Goal: Find specific page/section: Find specific page/section

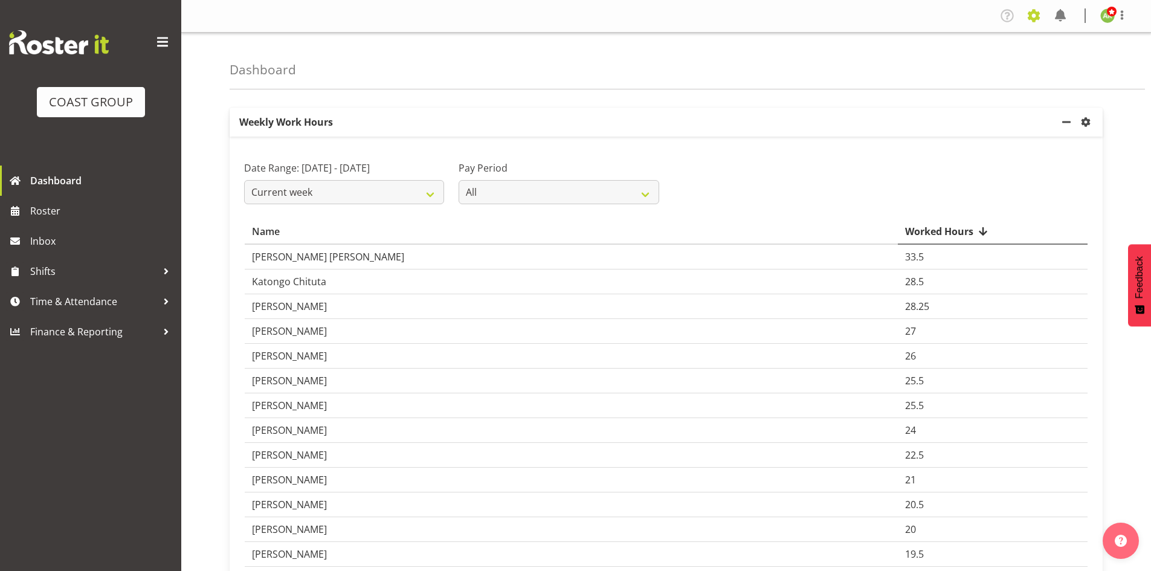
click at [1032, 18] on span at bounding box center [1033, 15] width 19 height 19
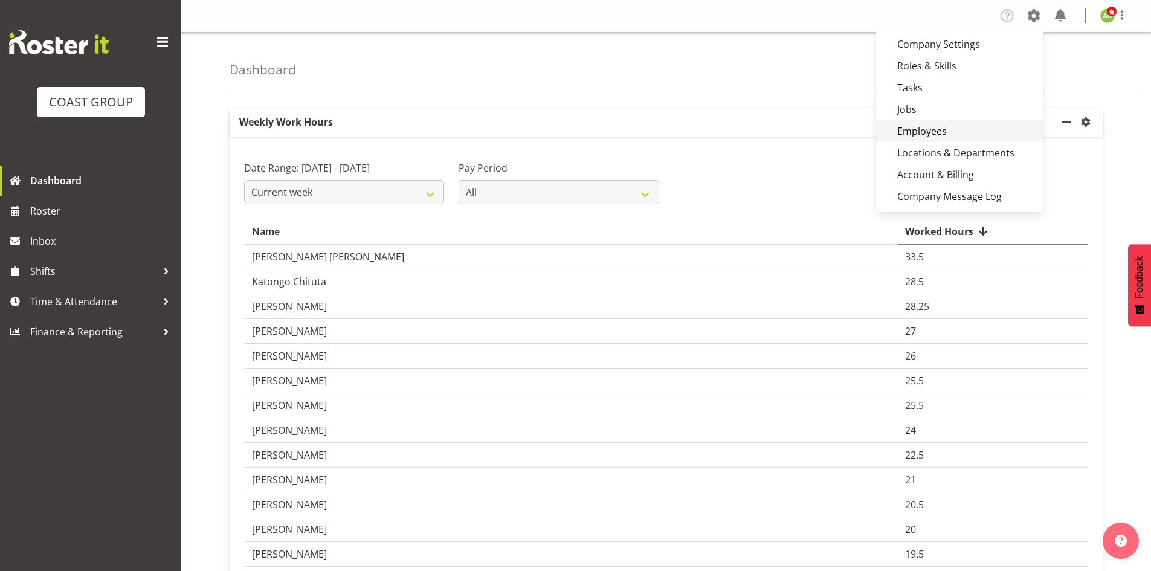
click at [942, 129] on link "Employees" at bounding box center [959, 131] width 167 height 22
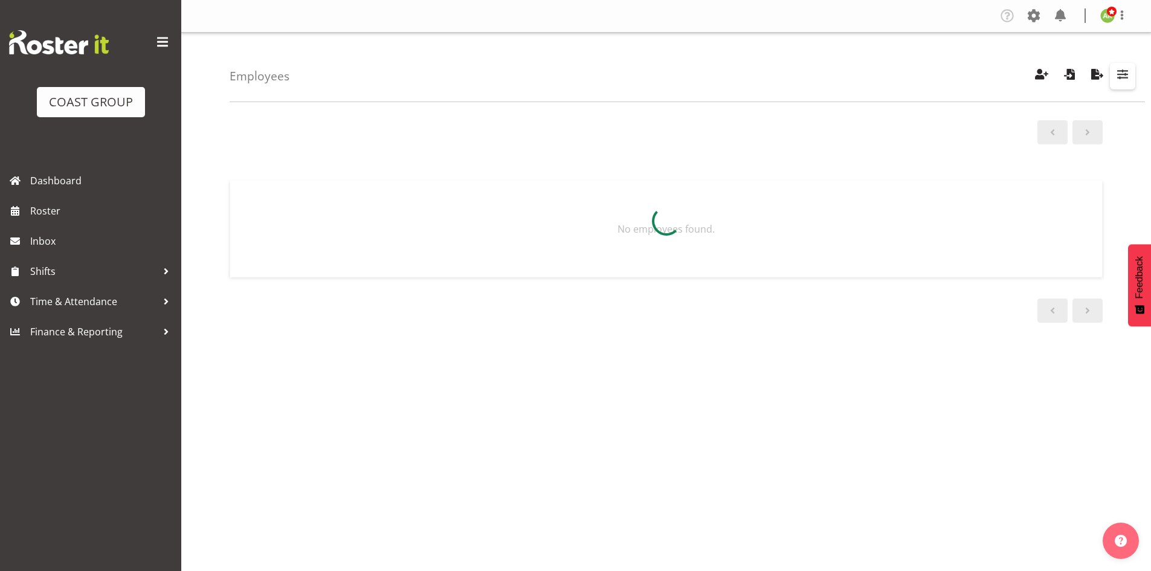
click at [1121, 83] on button "button" at bounding box center [1121, 76] width 25 height 27
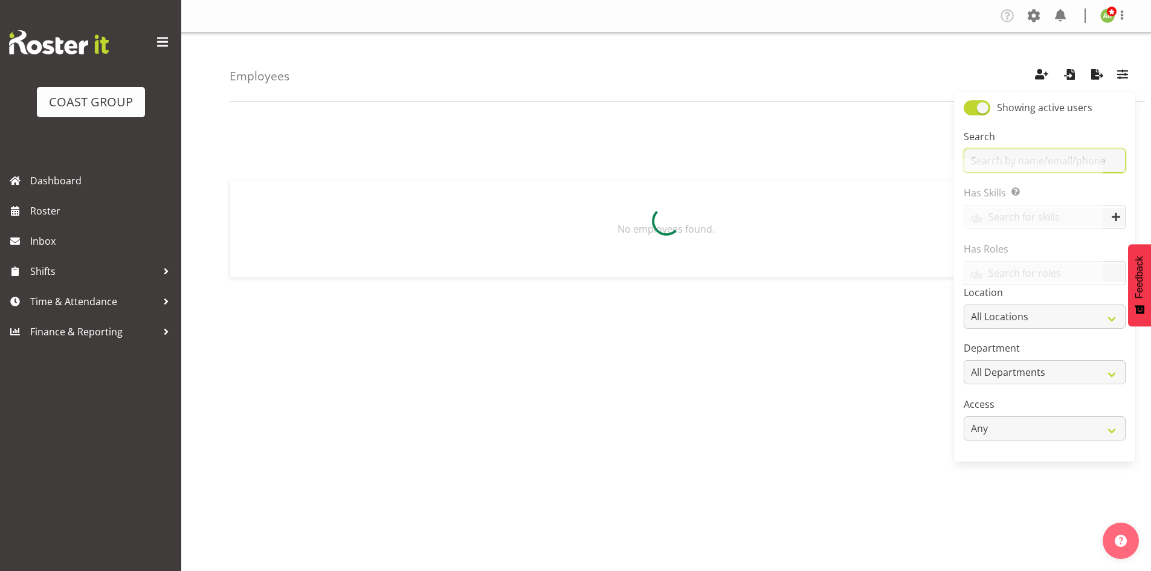
click at [1048, 151] on input "text" at bounding box center [1044, 161] width 162 height 24
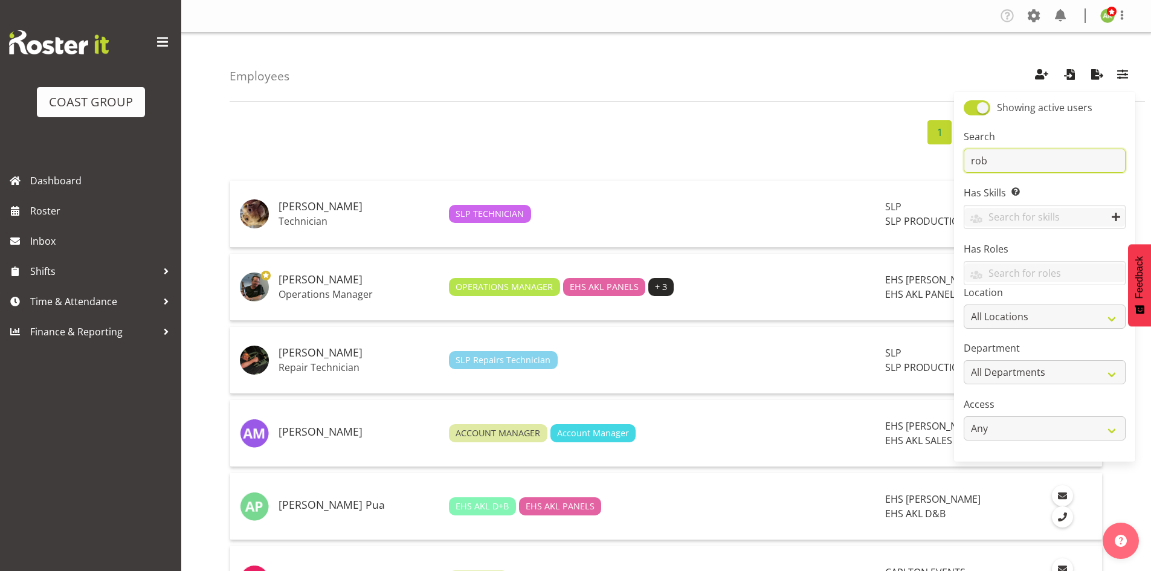
click at [1041, 167] on input "rob" at bounding box center [1044, 161] width 162 height 24
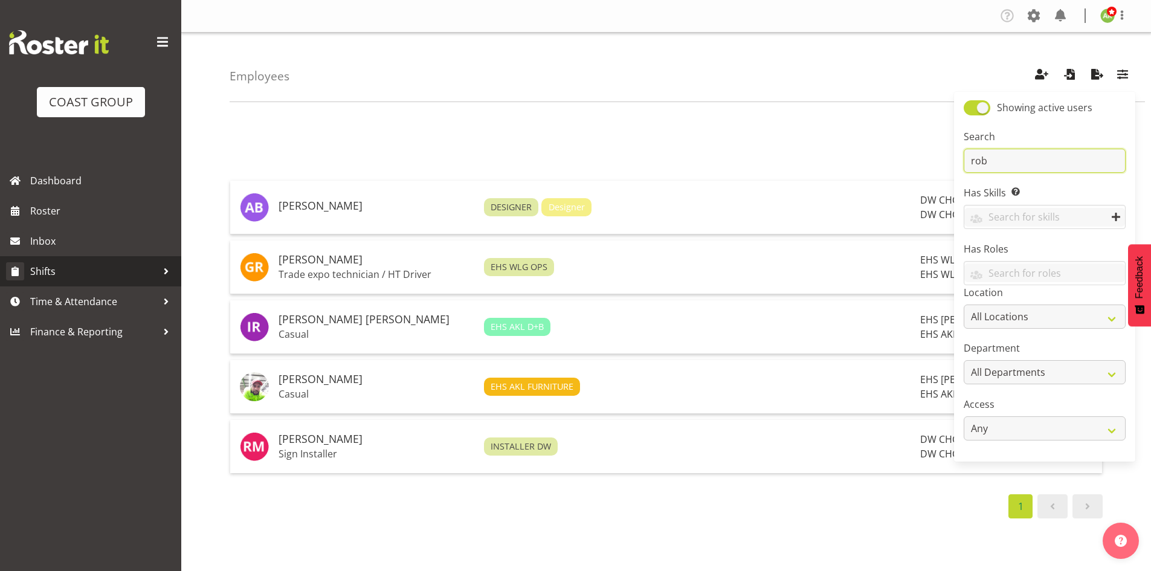
type input "rob"
